Goal: Transaction & Acquisition: Purchase product/service

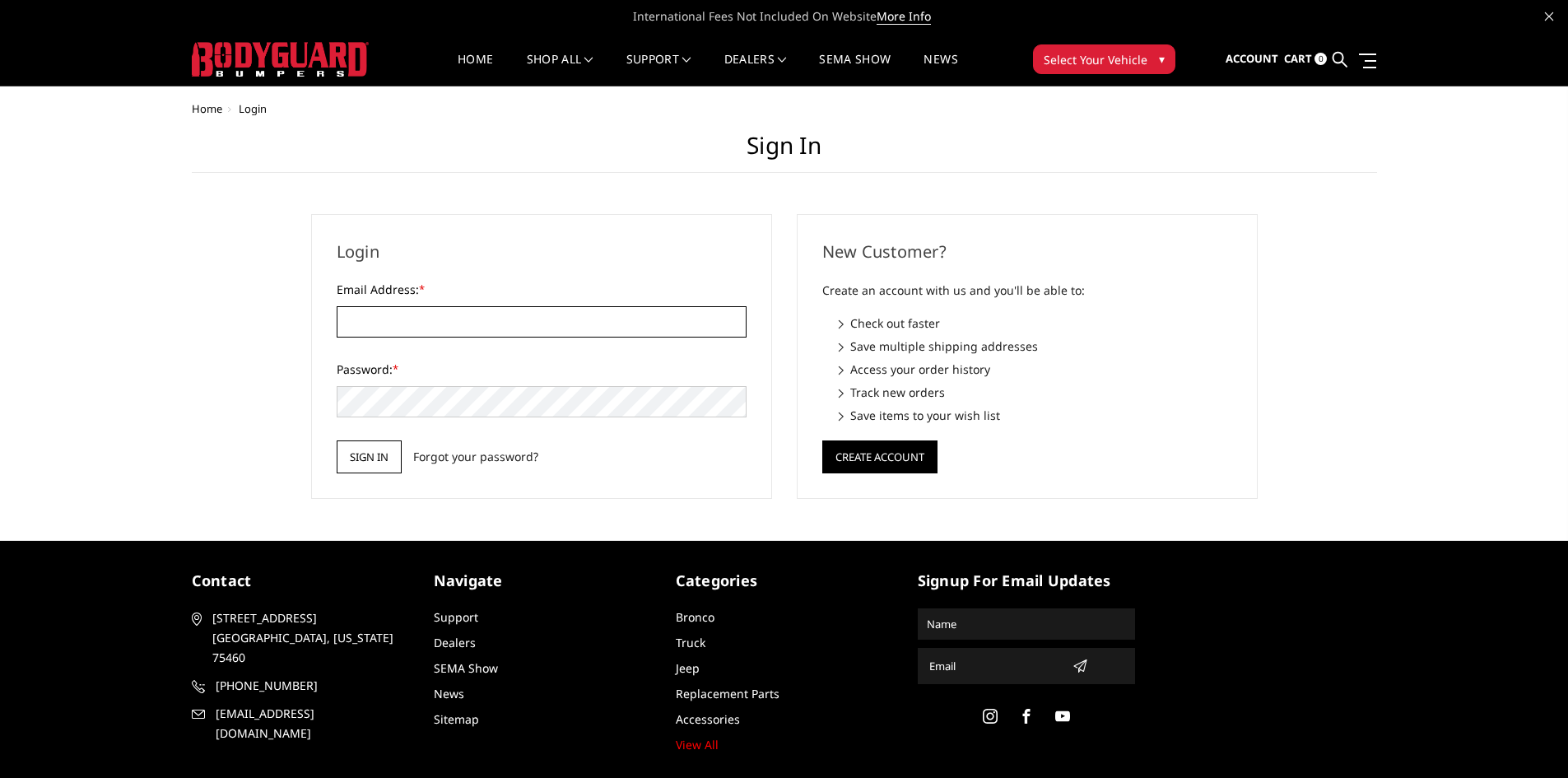
type input "JESSE@THELIFTSHOP.COM"
click at [387, 452] on input "Sign in" at bounding box center [369, 457] width 65 height 33
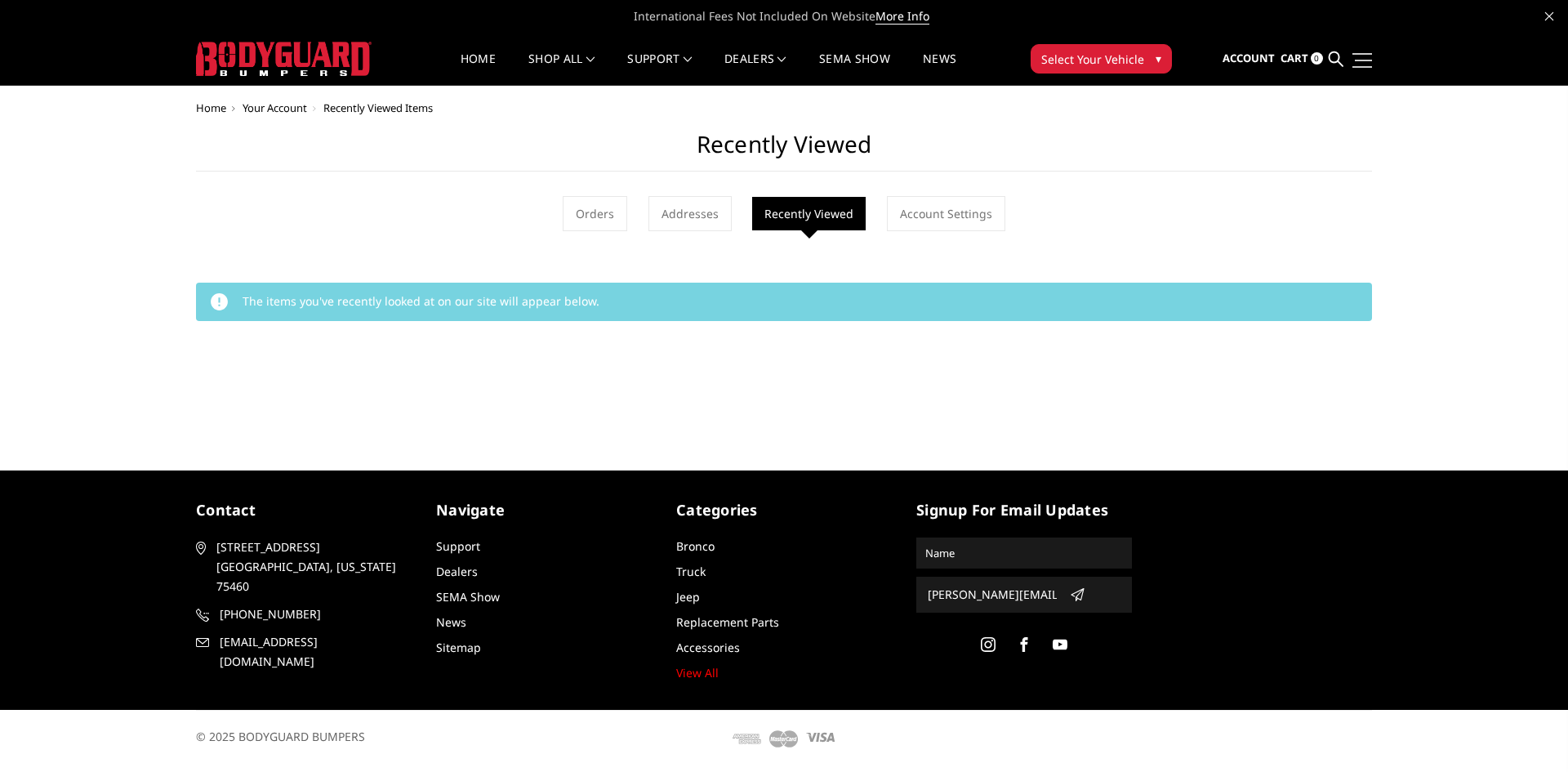
click at [1359, 64] on link at bounding box center [1360, 60] width 23 height 17
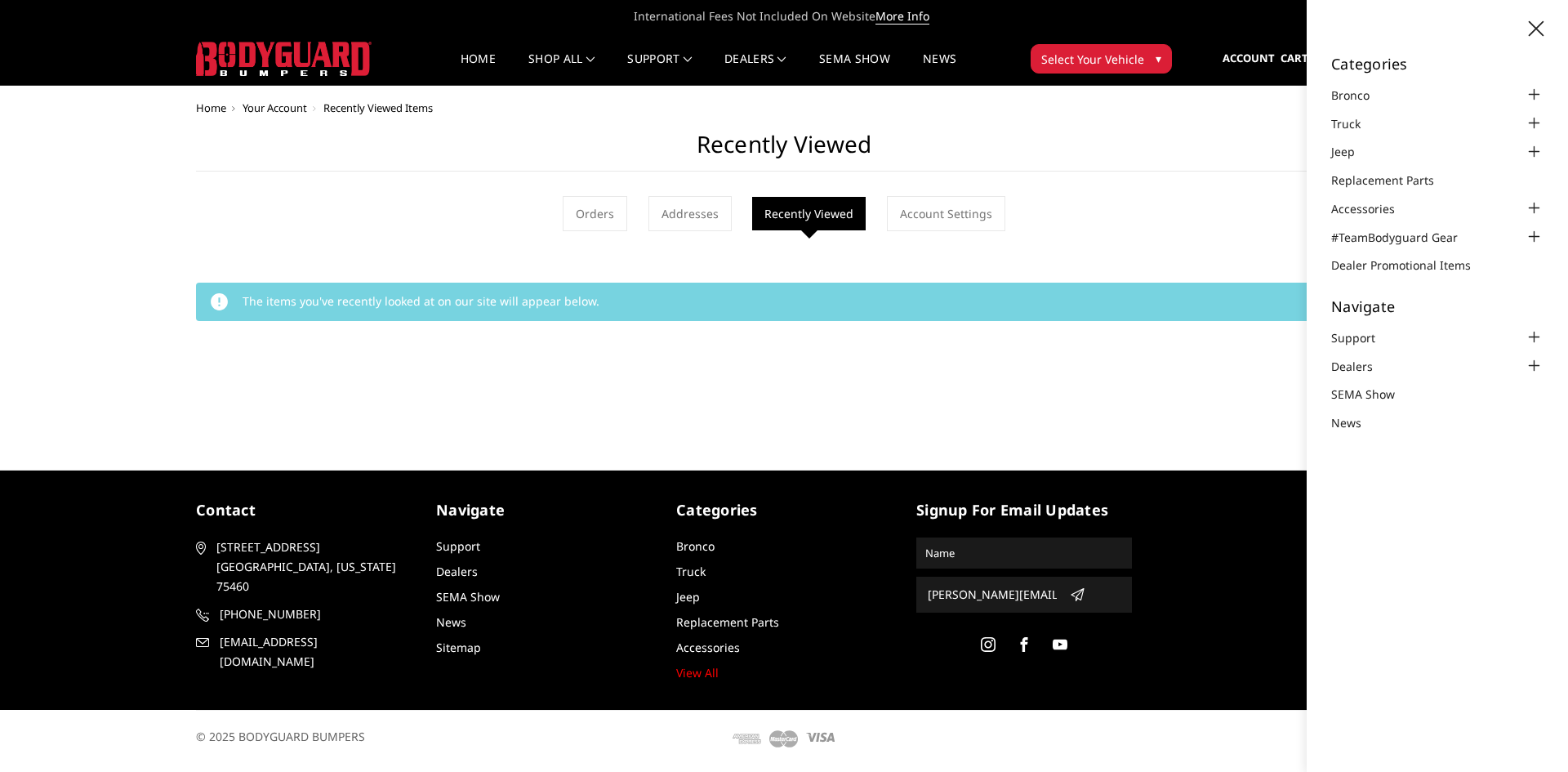
click at [1095, 194] on div "Home Your Account Recently Viewed Items Recently Viewed Orders Addresses Recent…" at bounding box center [784, 224] width 1176 height 244
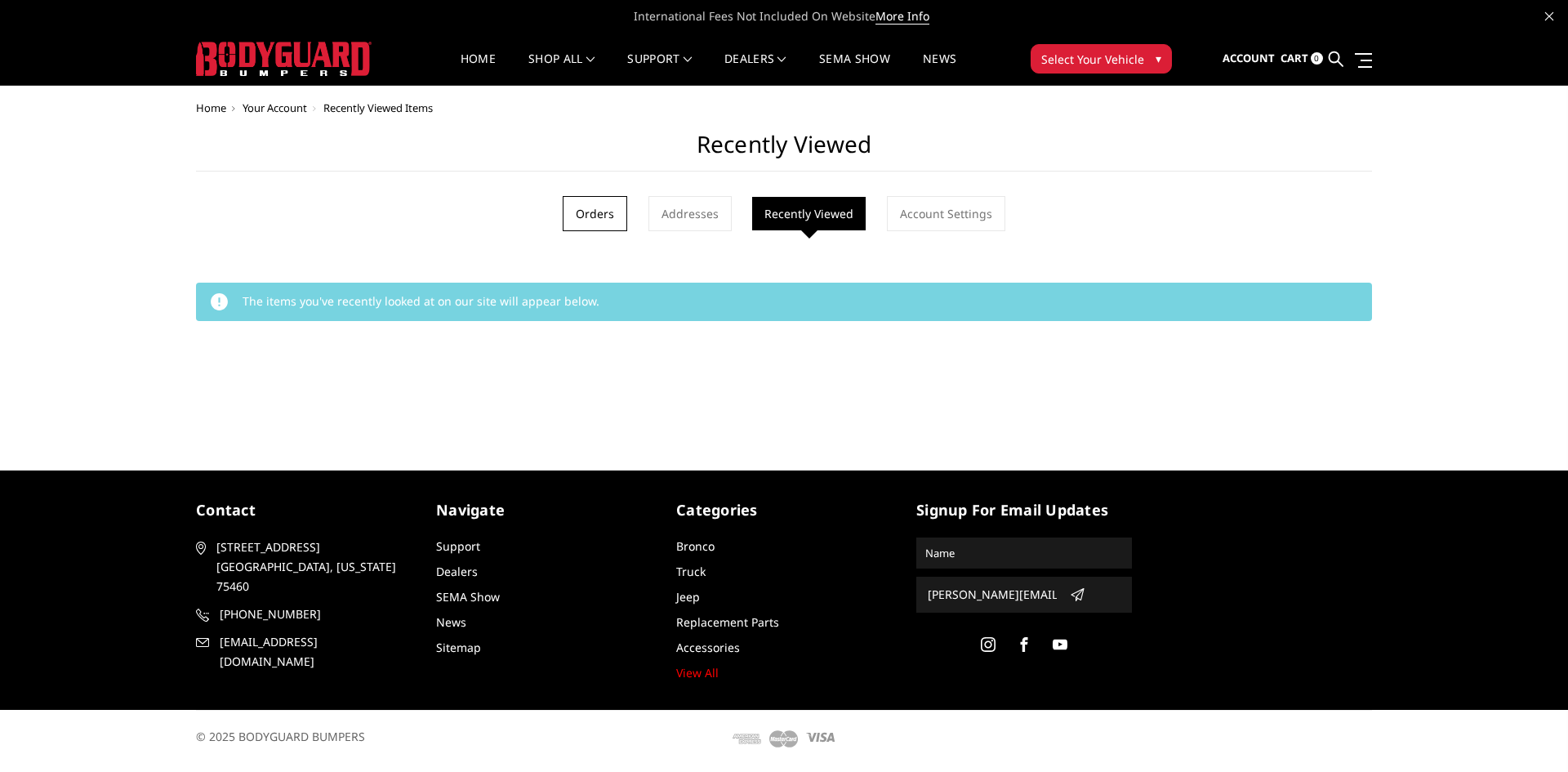
click at [593, 206] on link "Orders" at bounding box center [595, 214] width 64 height 36
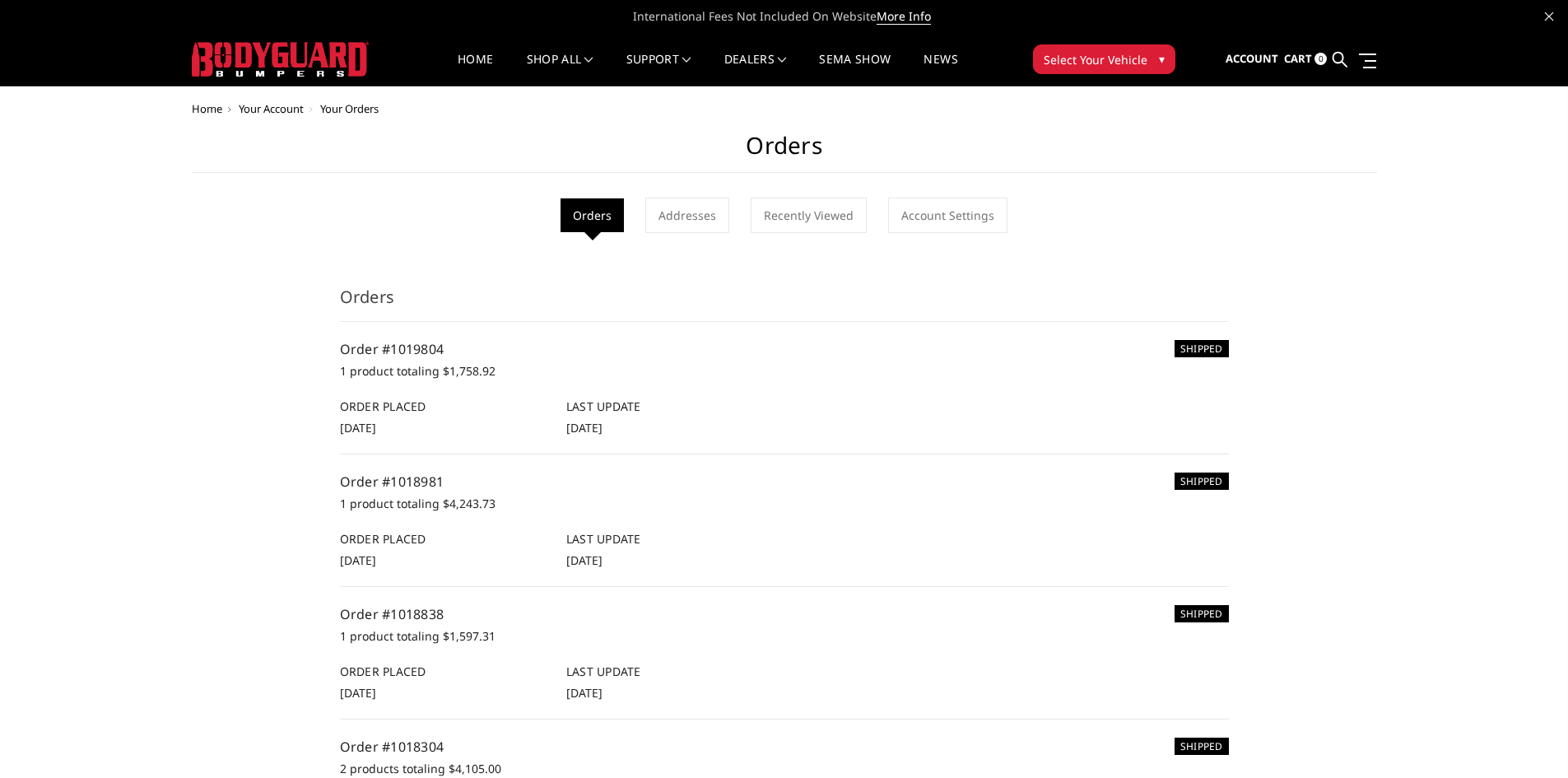
click at [376, 420] on span "[DATE]" at bounding box center [358, 428] width 37 height 15
click at [548, 56] on link "shop all" at bounding box center [560, 70] width 66 height 32
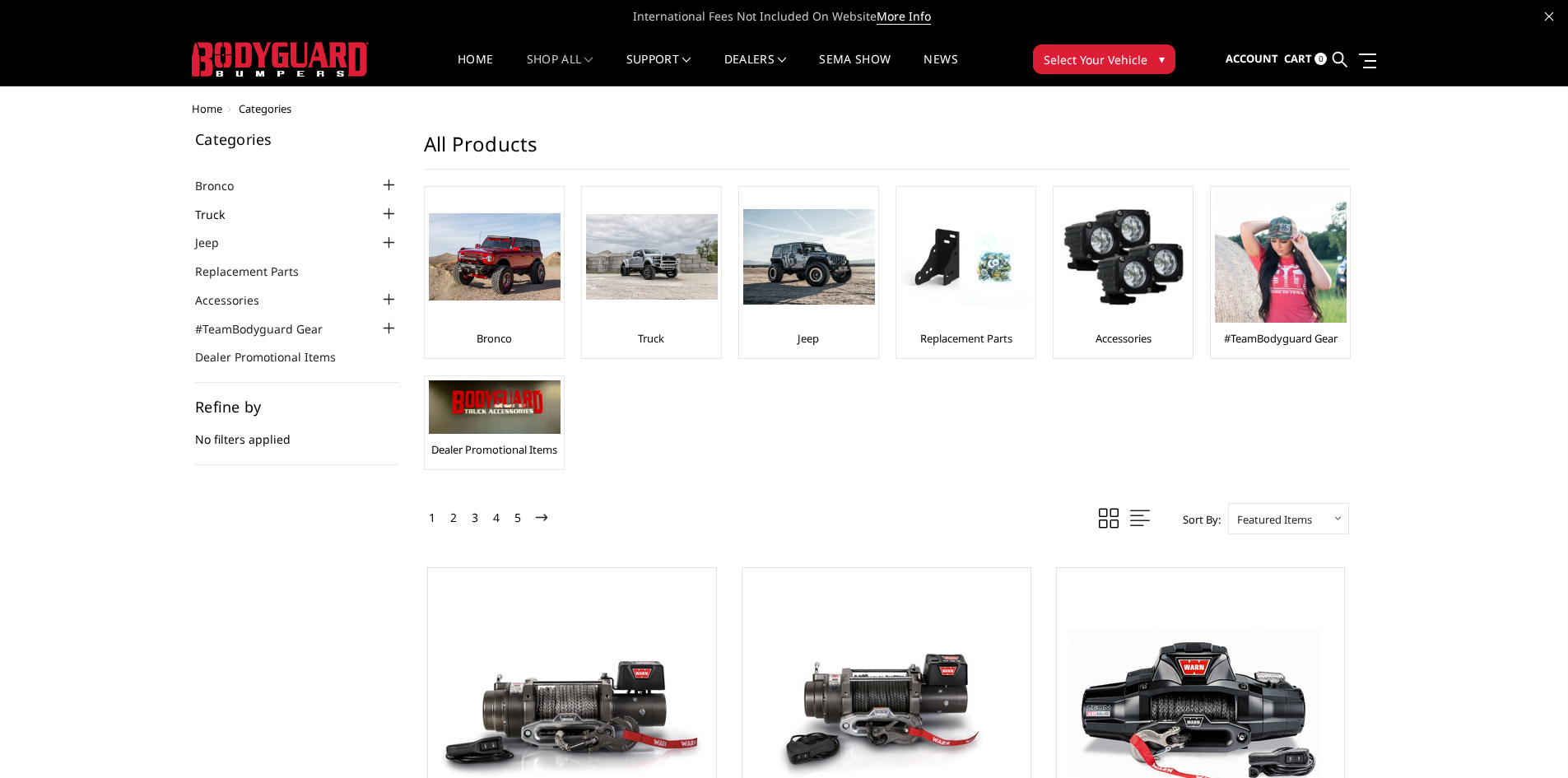
click at [226, 210] on link "Truck" at bounding box center [220, 215] width 50 height 17
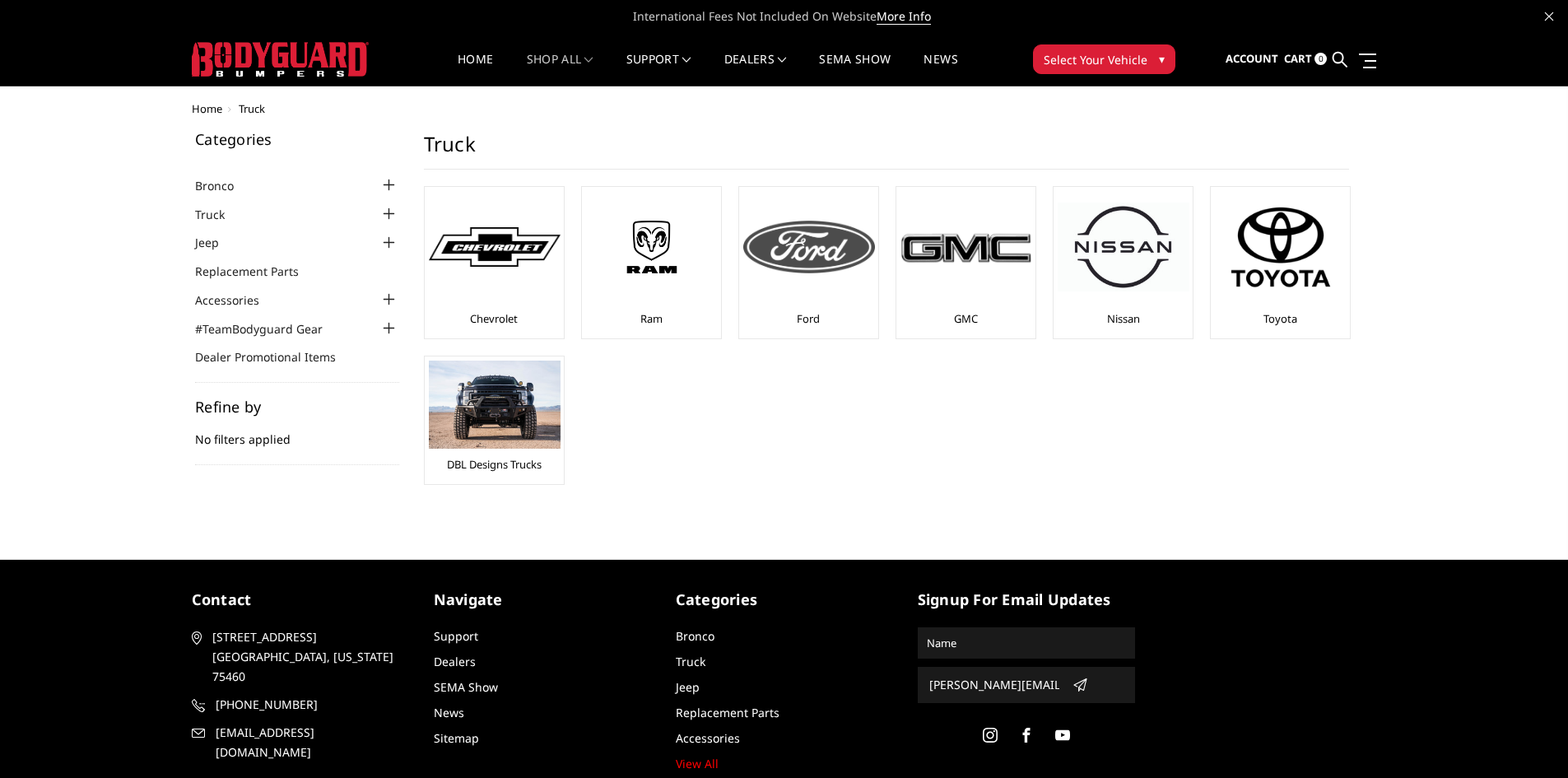
click at [777, 250] on img at bounding box center [809, 247] width 132 height 53
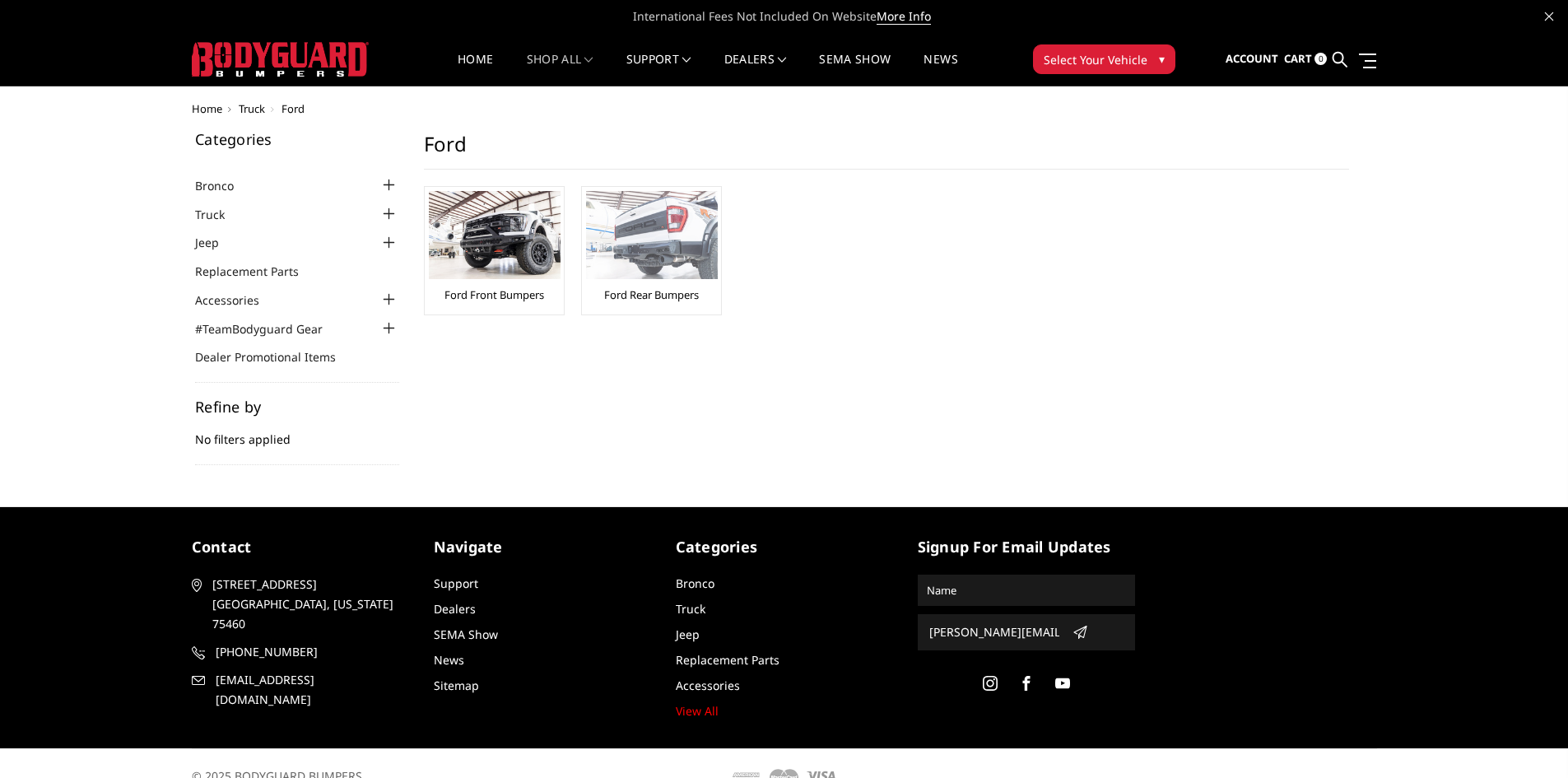
click at [675, 256] on img at bounding box center [652, 234] width 132 height 88
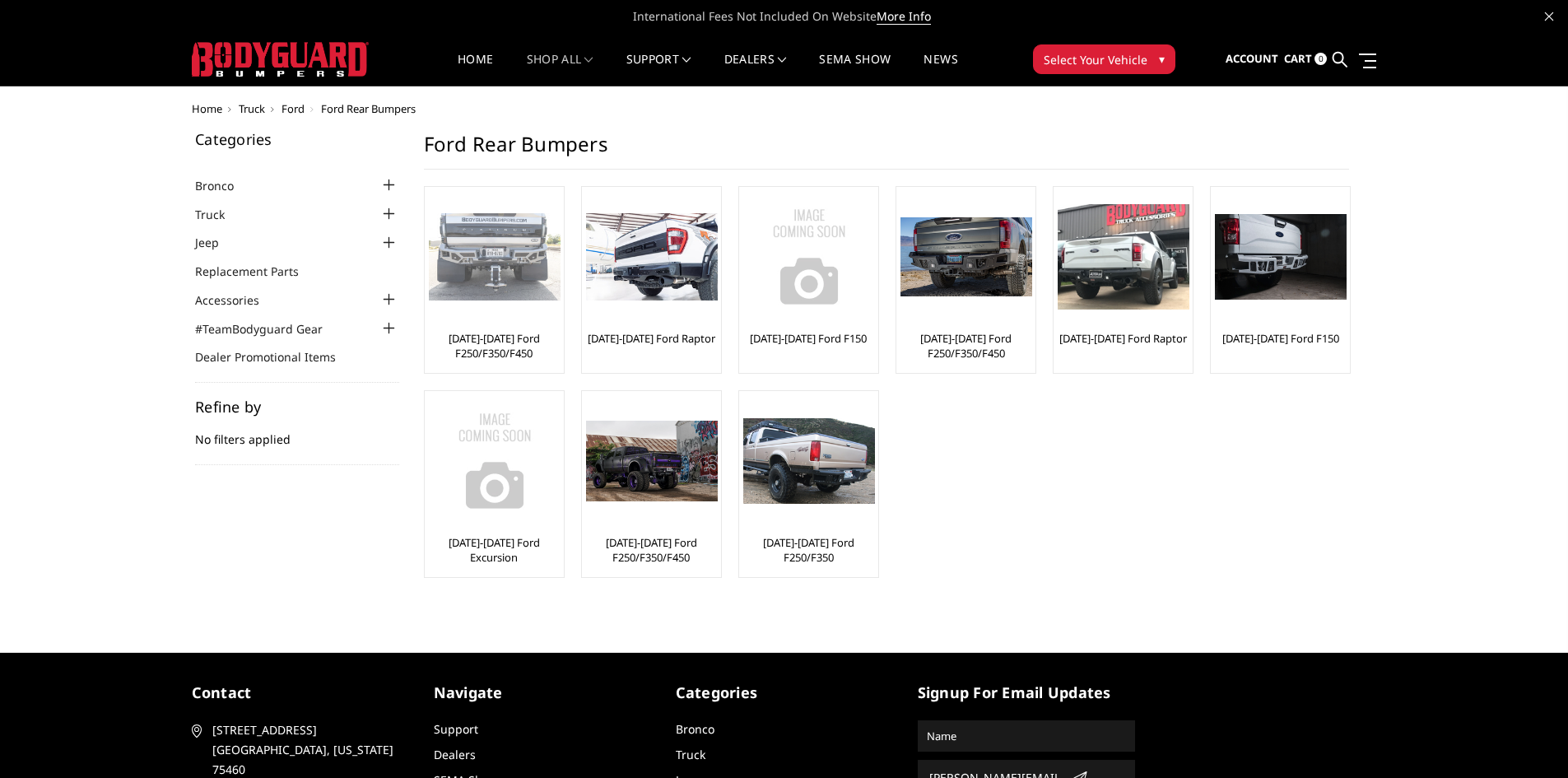
click at [500, 285] on img at bounding box center [494, 256] width 132 height 88
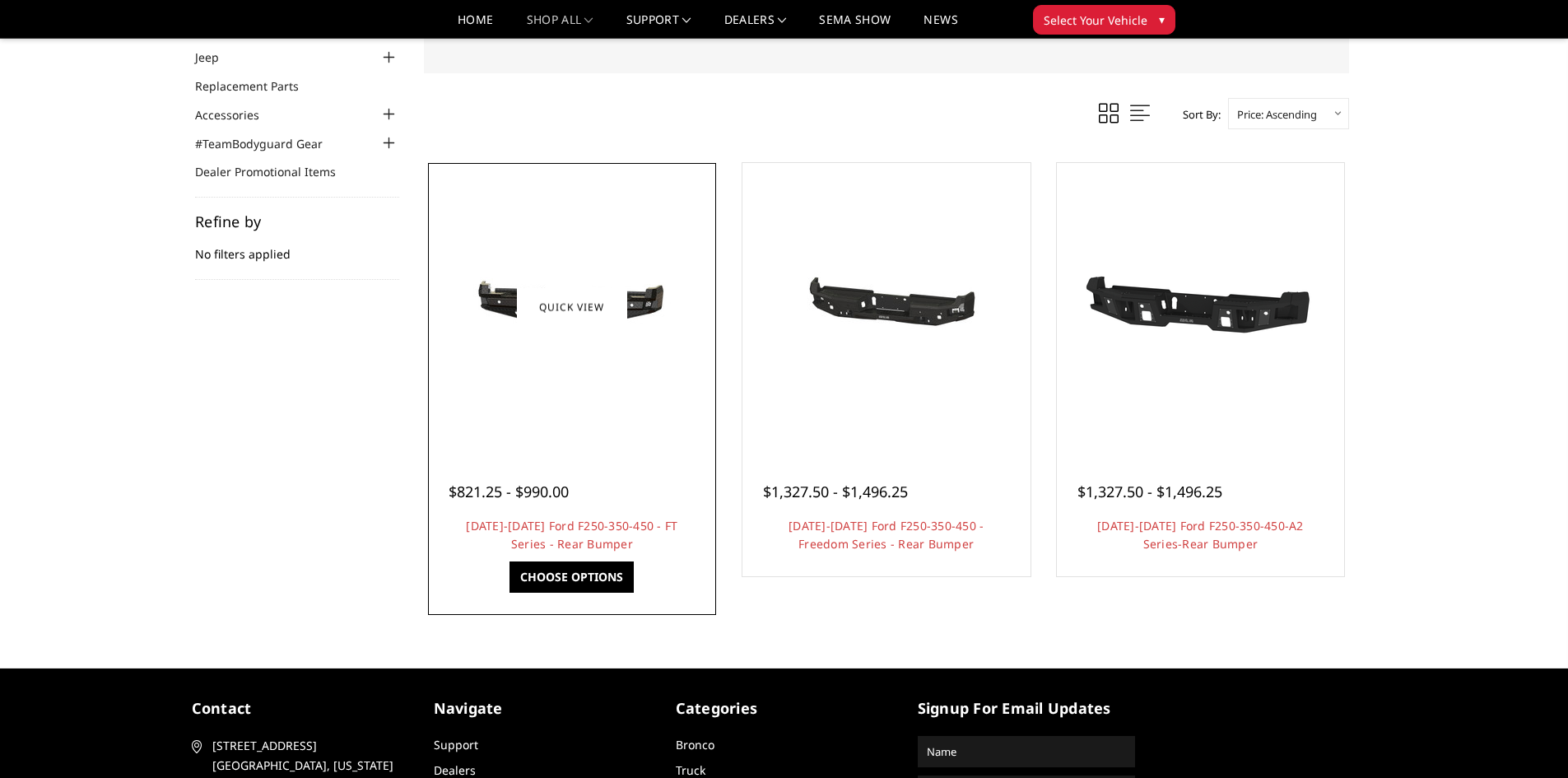
scroll to position [326, 0]
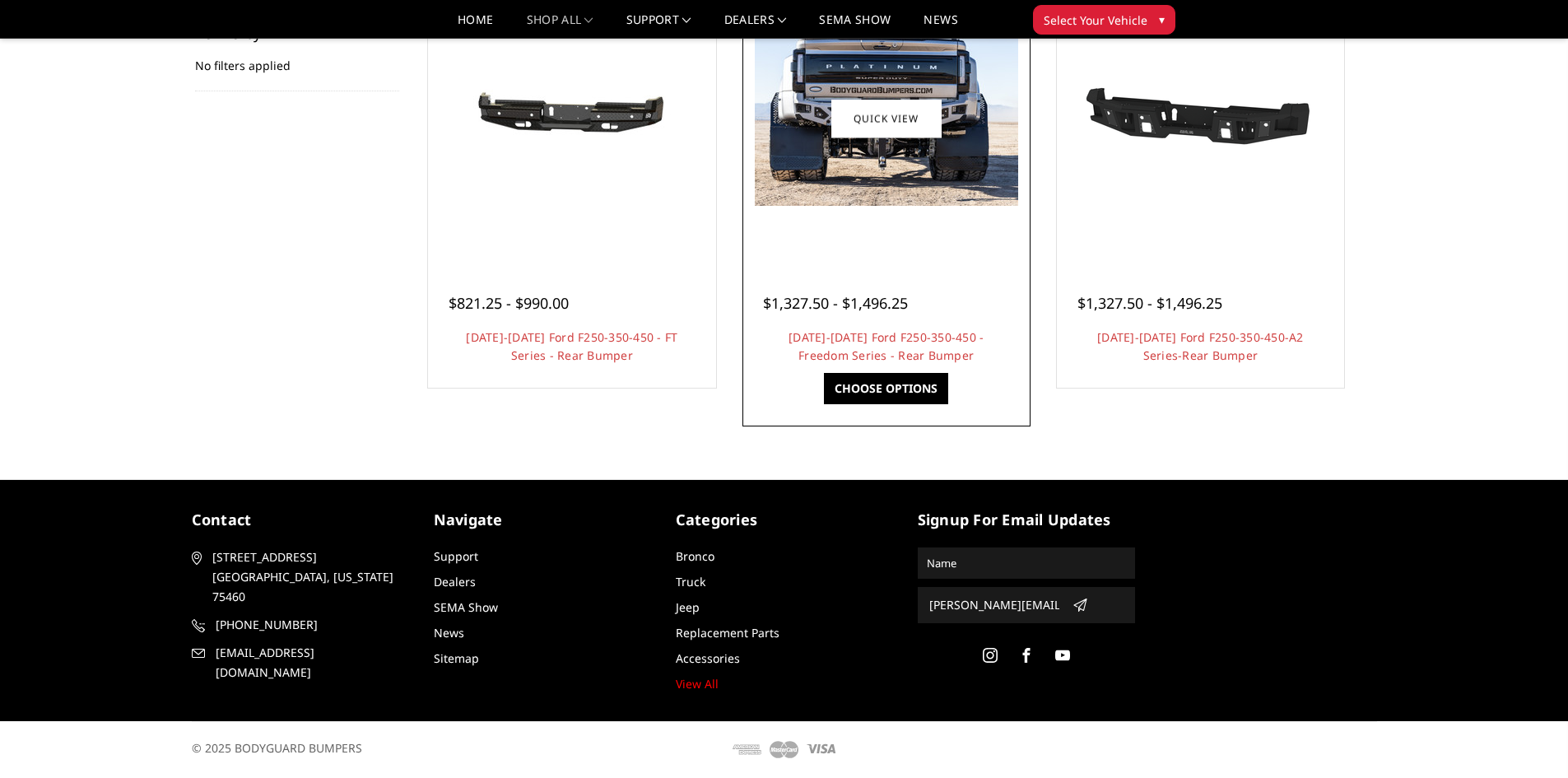
click at [883, 178] on img at bounding box center [886, 118] width 263 height 176
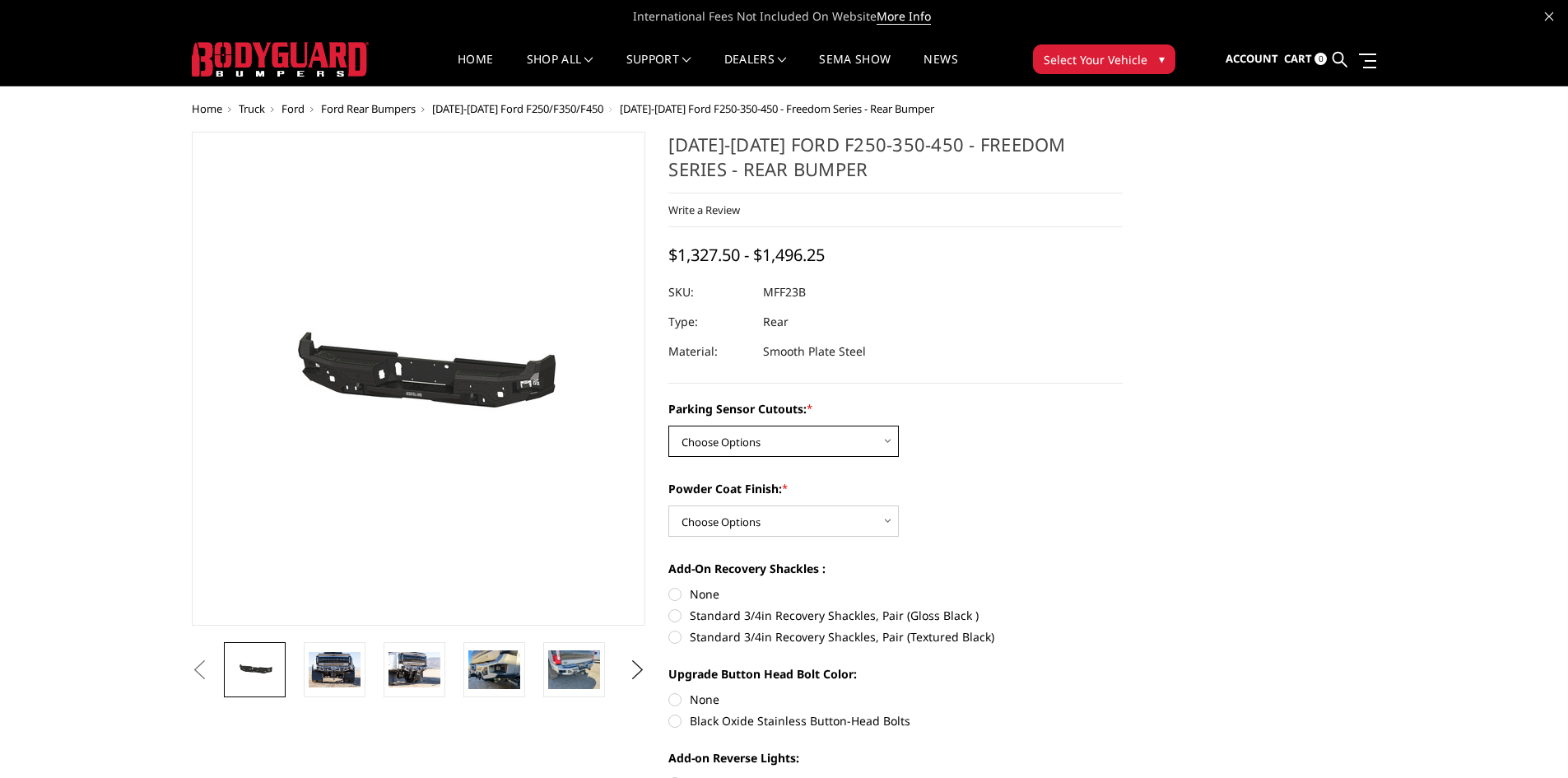
click at [755, 441] on select "Choose Options No - Without Parking Sensor Cutouts Yes - With Parking Sensor Cu…" at bounding box center [784, 441] width 231 height 32
select select "2559"
click at [669, 426] on select "Choose Options No - Without Parking Sensor Cutouts Yes - With Parking Sensor Cu…" at bounding box center [784, 441] width 231 height 32
click at [740, 517] on select "Choose Options Bare Metal Textured Black Powder Coat" at bounding box center [784, 521] width 231 height 32
select select "2560"
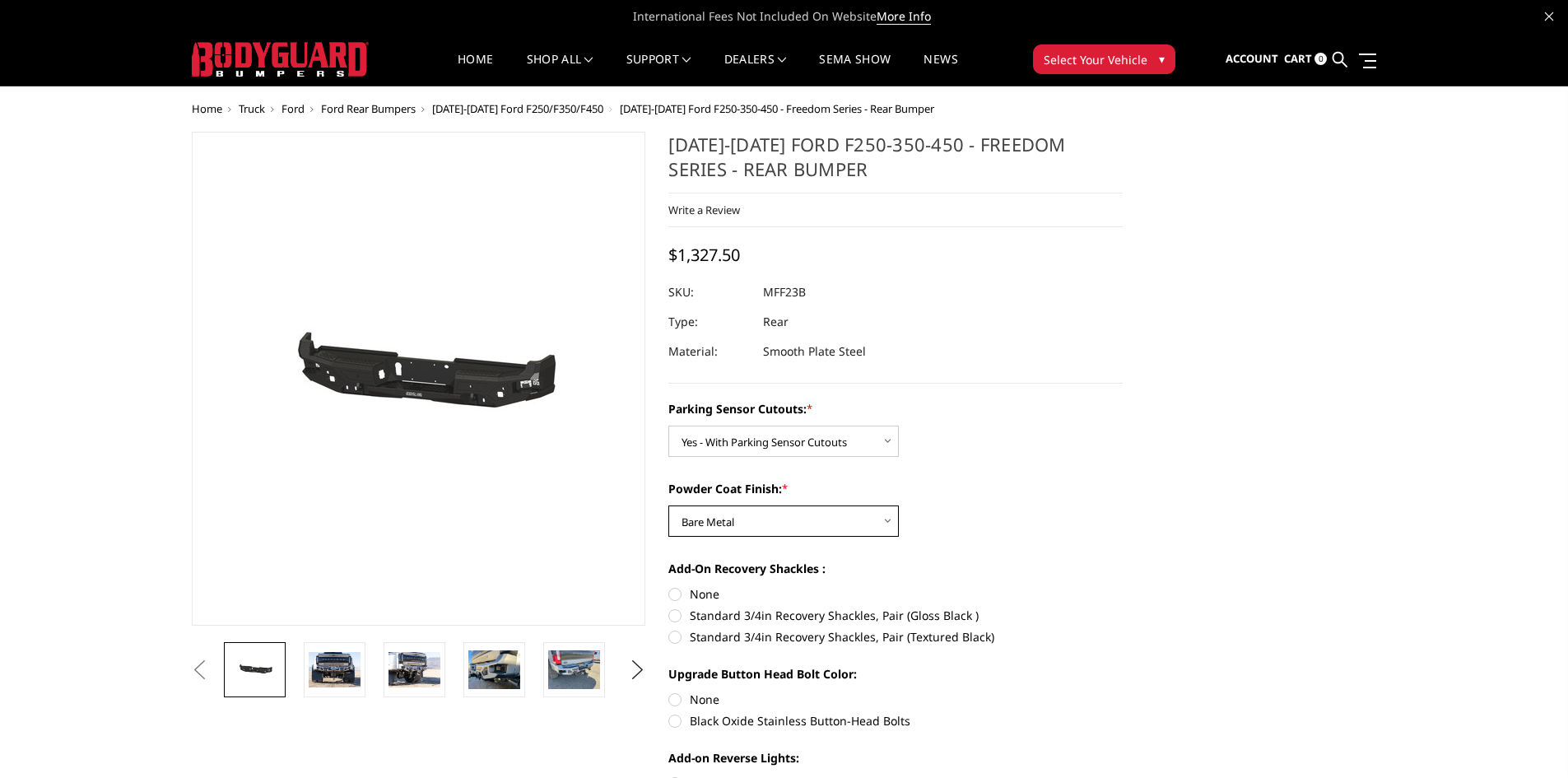
click at [669, 505] on select "Choose Options Bare Metal Textured Black Powder Coat" at bounding box center [784, 521] width 231 height 32
drag, startPoint x: 765, startPoint y: 292, endPoint x: 813, endPoint y: 293, distance: 48.0
click at [813, 293] on dd "MFF23BYB" at bounding box center [791, 292] width 57 height 30
click at [790, 290] on dd "MFF23BYB" at bounding box center [791, 292] width 57 height 30
drag, startPoint x: 819, startPoint y: 292, endPoint x: 777, endPoint y: 297, distance: 42.3
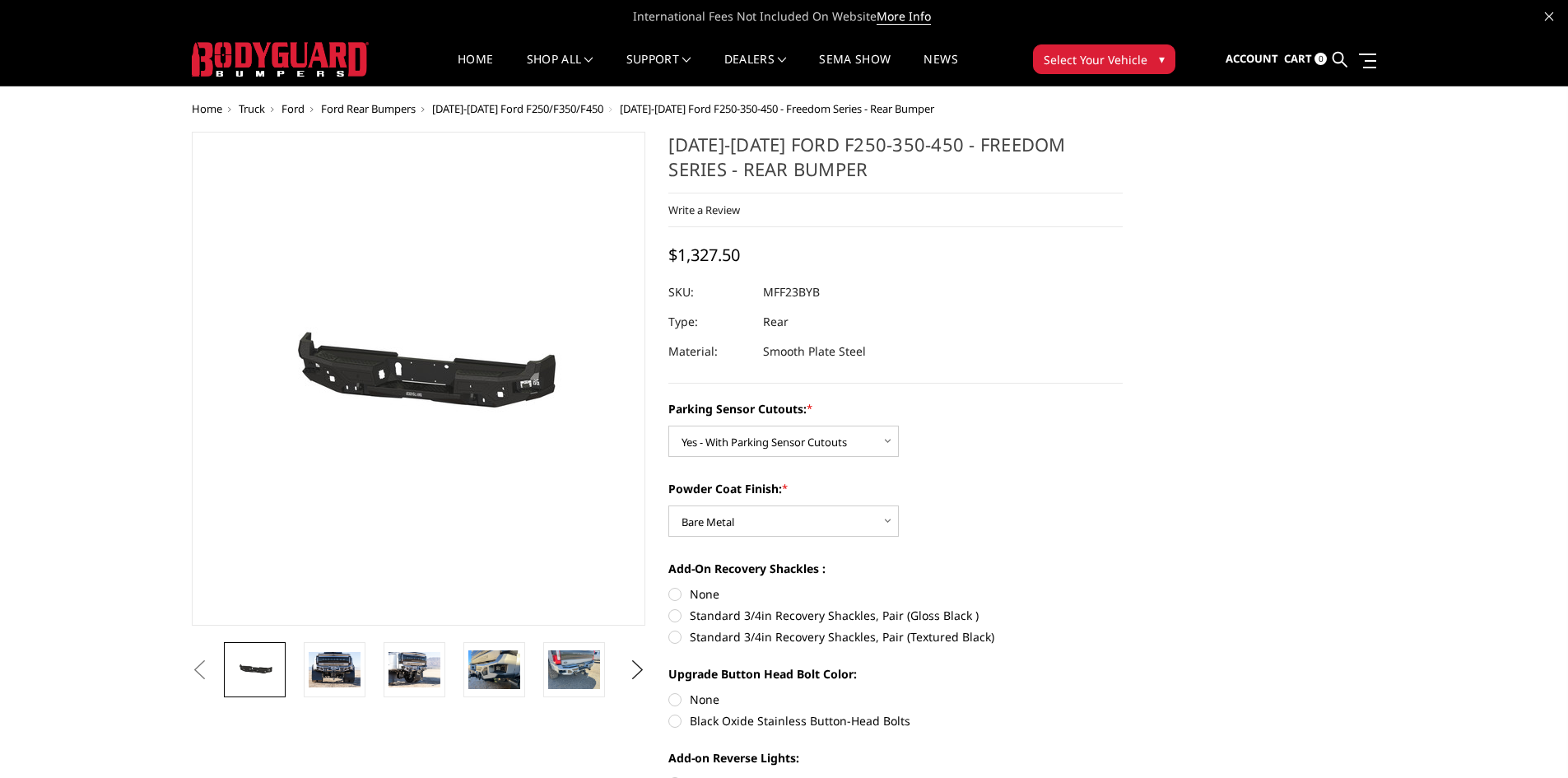
click at [789, 295] on dd "MFF23BYB" at bounding box center [791, 292] width 57 height 30
click at [768, 291] on dd "MFF23BYB" at bounding box center [791, 292] width 57 height 30
